Goal: Transaction & Acquisition: Purchase product/service

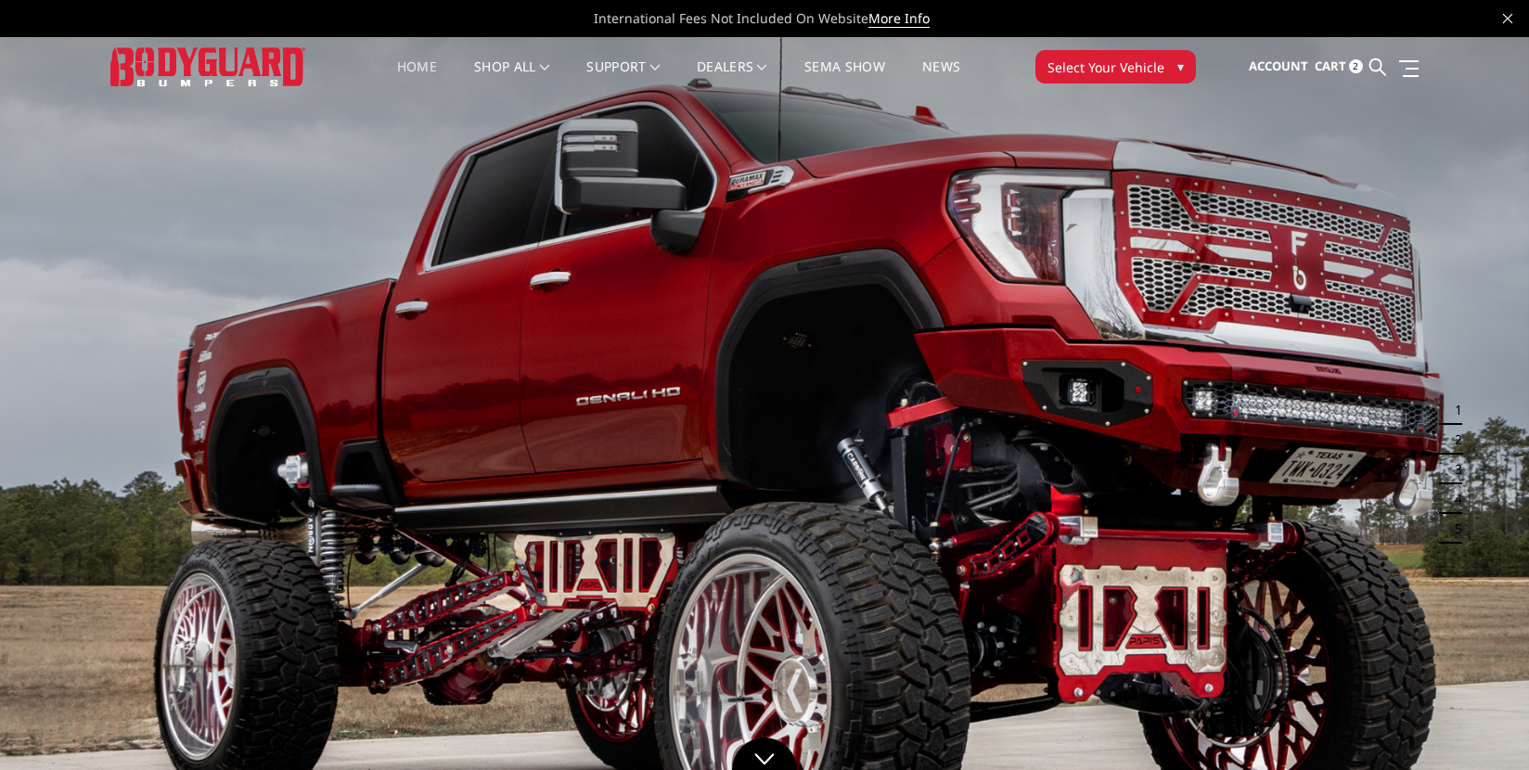
click at [1317, 59] on span "Cart" at bounding box center [1331, 66] width 32 height 17
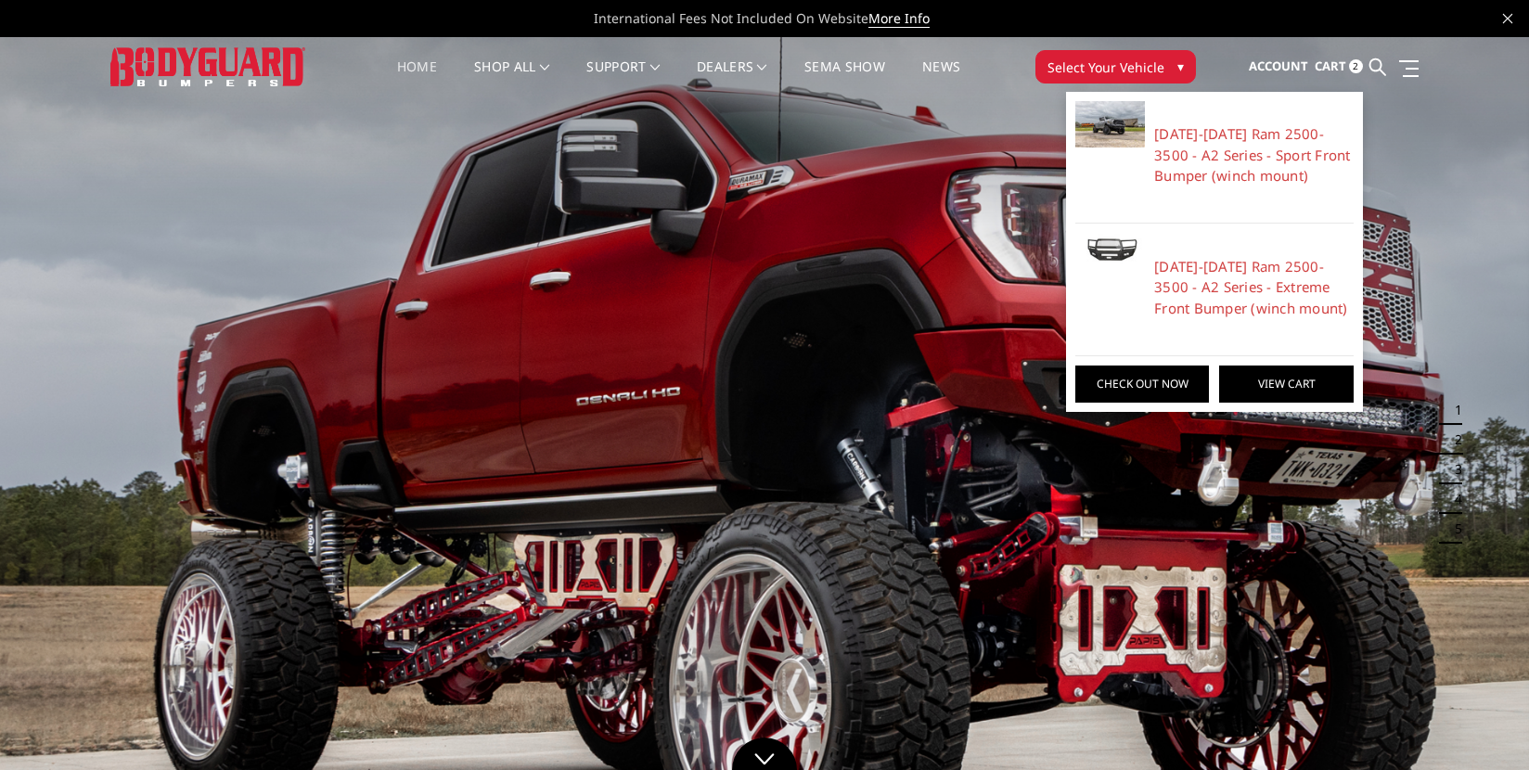
click at [1275, 389] on link "View Cart" at bounding box center [1286, 384] width 134 height 37
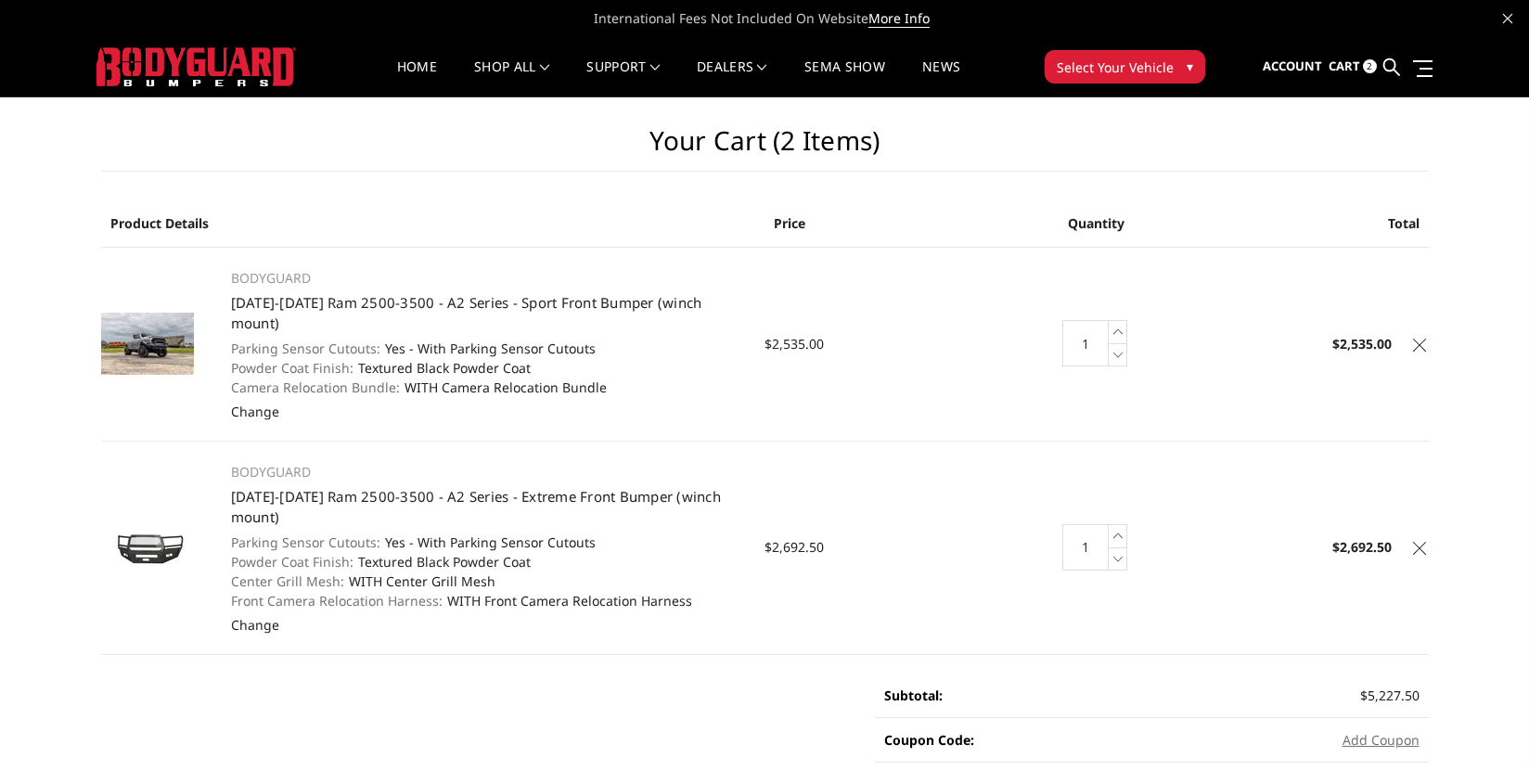
click at [1422, 542] on icon at bounding box center [1419, 548] width 13 height 13
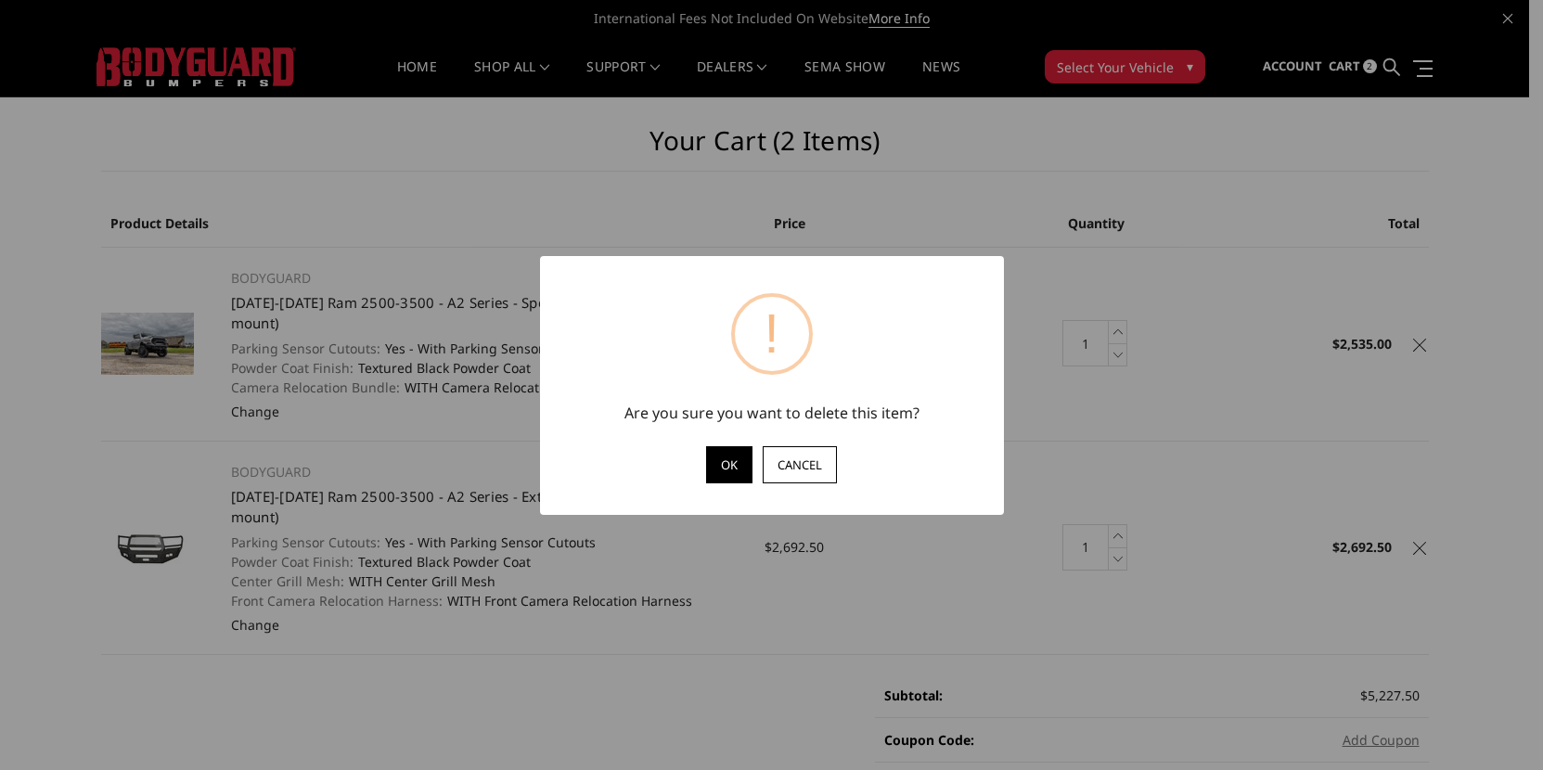
click at [730, 469] on button "OK" at bounding box center [729, 464] width 46 height 37
